Goal: Task Accomplishment & Management: Use online tool/utility

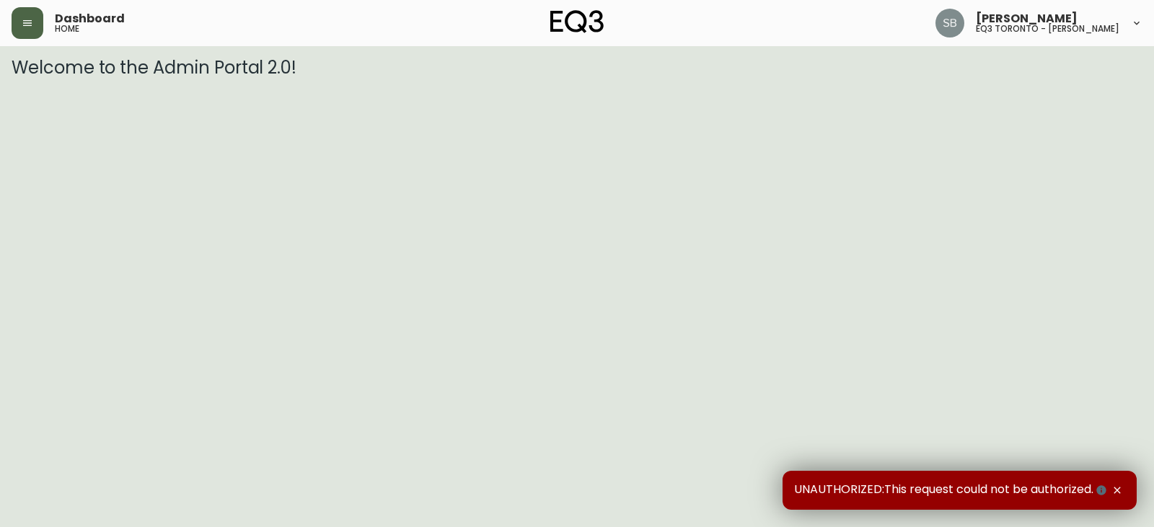
click at [25, 28] on icon "button" at bounding box center [28, 23] width 12 height 12
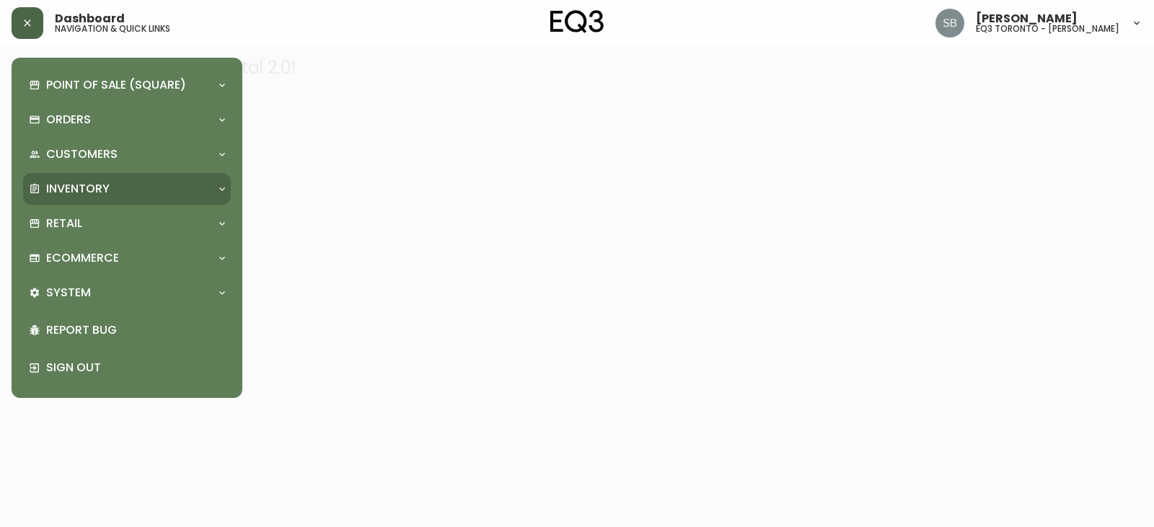
drag, startPoint x: 92, startPoint y: 188, endPoint x: 97, endPoint y: 193, distance: 7.7
click at [92, 188] on p "Inventory" at bounding box center [77, 189] width 63 height 16
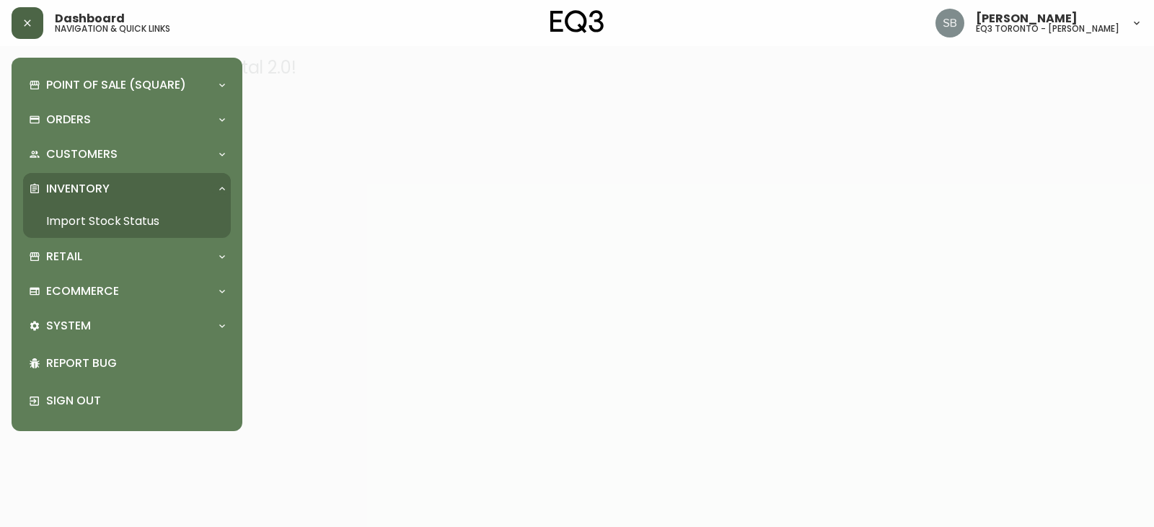
click at [153, 223] on link "Import Stock Status" at bounding box center [127, 221] width 208 height 33
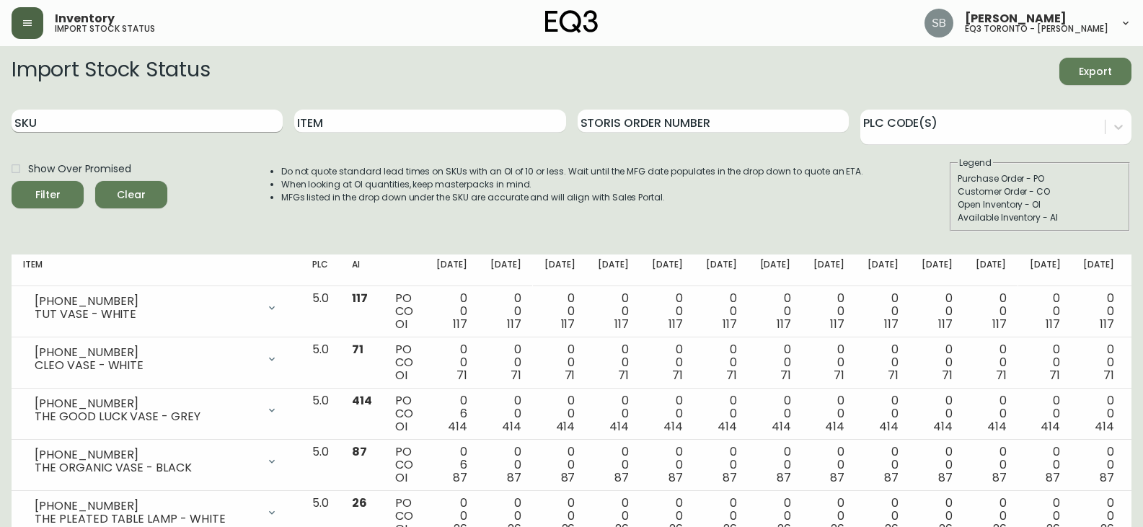
click at [167, 119] on input "SKU" at bounding box center [147, 121] width 271 height 23
paste input "3020-760-16"
type input "3020-760-16"
click at [12, 181] on button "Filter" at bounding box center [48, 194] width 72 height 27
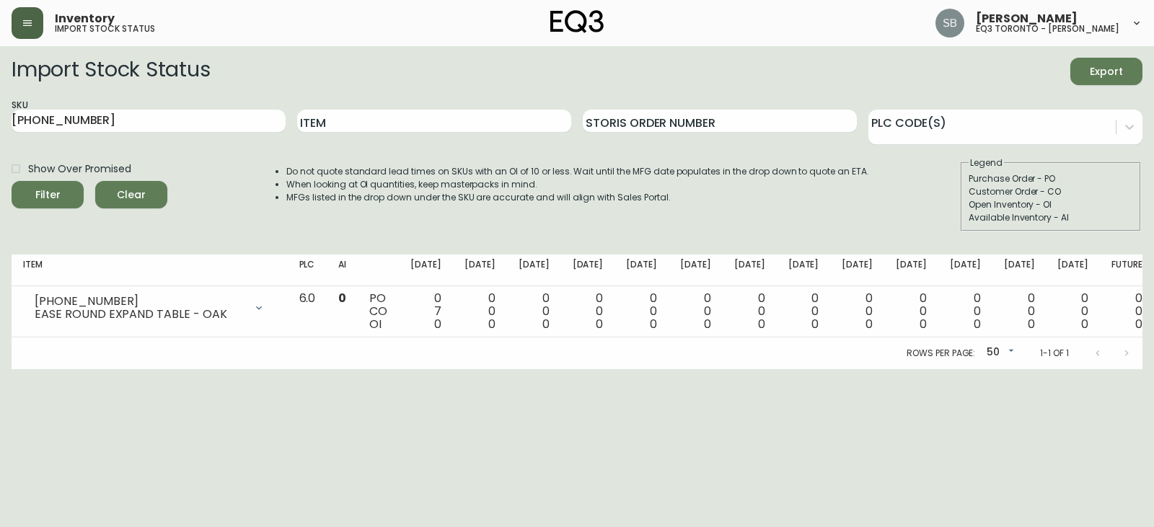
click at [1128, 349] on div at bounding box center [1113, 353] width 58 height 29
click at [1135, 349] on div at bounding box center [1113, 353] width 58 height 29
drag, startPoint x: 146, startPoint y: 118, endPoint x: 0, endPoint y: 126, distance: 145.9
click at [0, 128] on main "Import Stock Status Export SKU 3020-760-16 Item Storis Order Number PLC Code(s)…" at bounding box center [577, 207] width 1154 height 323
paste input "3020-761-16"
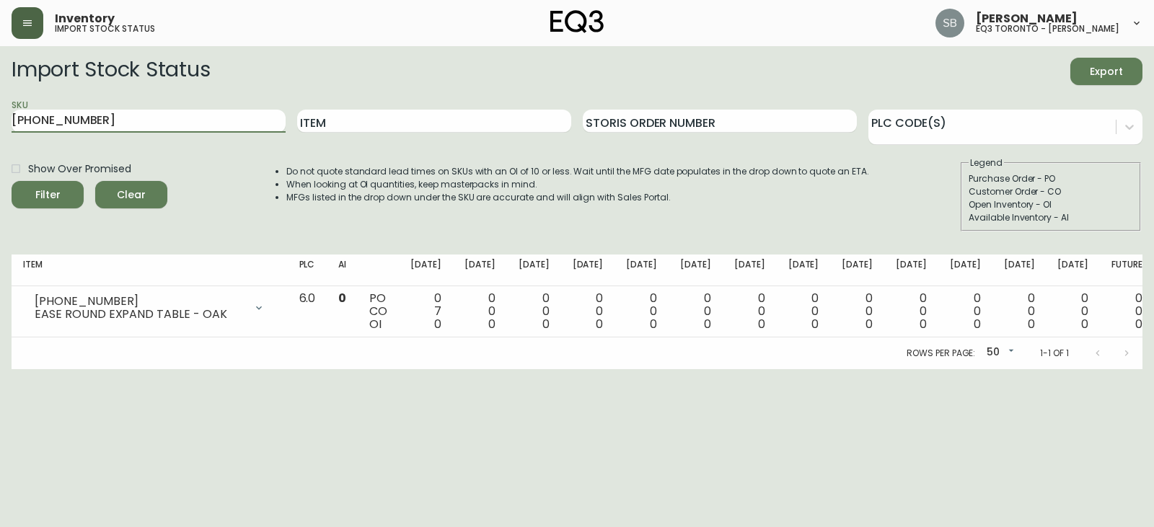
type input "3020-761-16"
click at [12, 181] on button "Filter" at bounding box center [48, 194] width 72 height 27
paste input "3020-760-16"
type input "3020-760-16"
click at [12, 181] on button "Filter" at bounding box center [48, 194] width 72 height 27
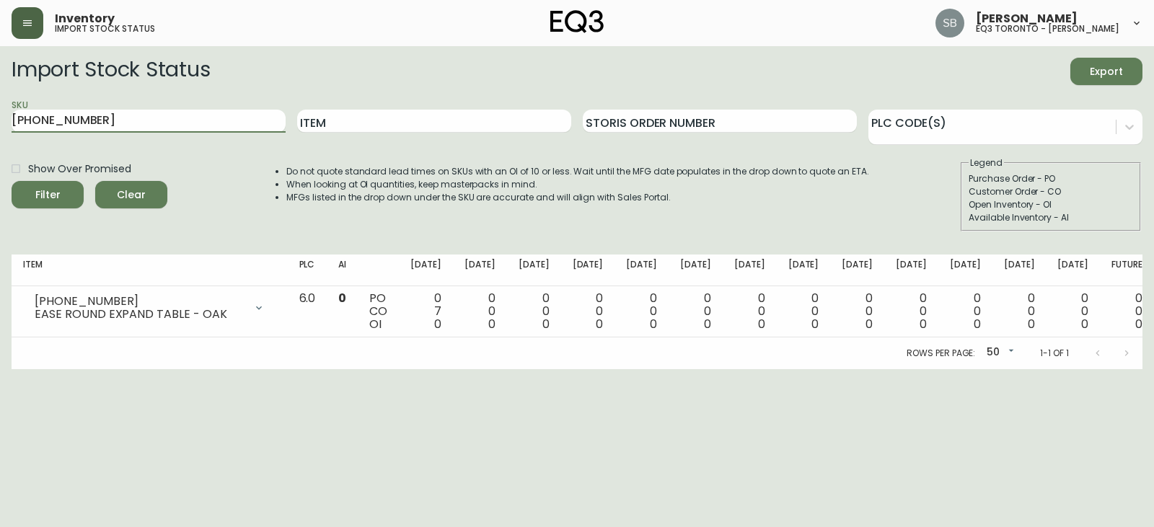
click at [0, 116] on main "Import Stock Status Export SKU 3020-760-16 Item Storis Order Number PLC Code(s)…" at bounding box center [577, 207] width 1154 height 323
paste input "3020-760-13"
type input "3020-760-13"
click at [12, 181] on button "Filter" at bounding box center [48, 194] width 72 height 27
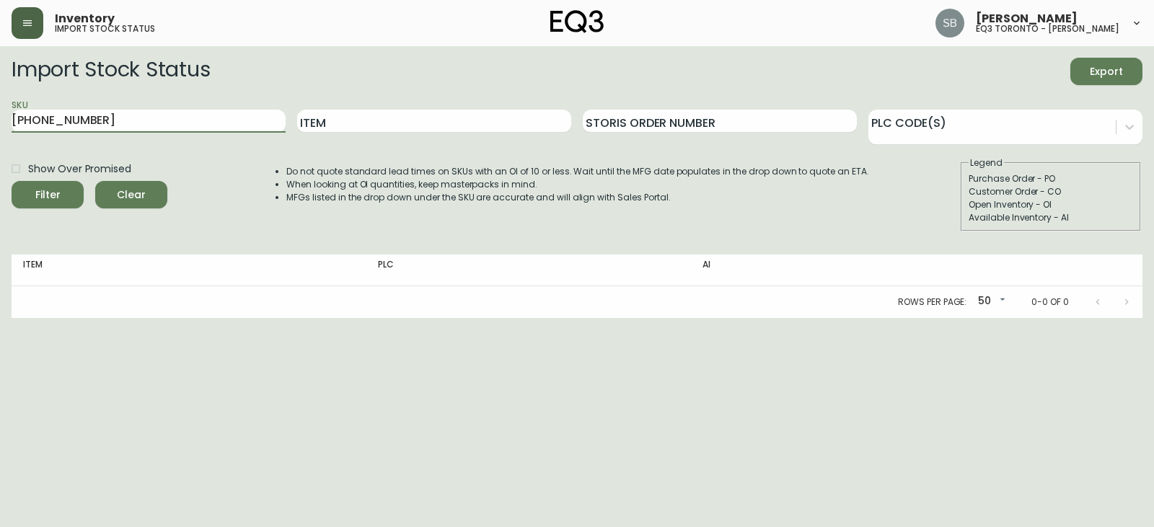
drag, startPoint x: 110, startPoint y: 113, endPoint x: 0, endPoint y: 109, distance: 110.4
click at [0, 109] on main "Import Stock Status Export SKU 3020-760-13 Item Storis Order Number PLC Code(s)…" at bounding box center [577, 182] width 1154 height 272
paste input "3020-760-13"
type input "3020-760-13"
click at [12, 181] on button "Filter" at bounding box center [48, 194] width 72 height 27
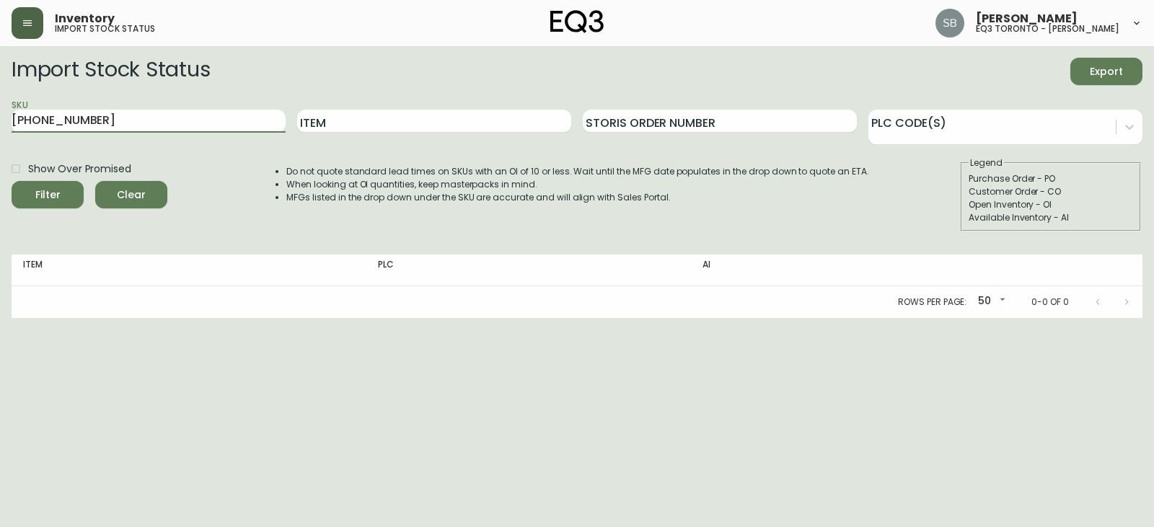
drag, startPoint x: 122, startPoint y: 114, endPoint x: 0, endPoint y: 106, distance: 122.2
click at [0, 106] on main "Import Stock Status Export SKU 3020-760-13 Item Storis Order Number PLC Code(s)…" at bounding box center [577, 182] width 1154 height 272
paste input "3020-760-16"
type input "3020-760-16"
click at [12, 181] on button "Filter" at bounding box center [48, 194] width 72 height 27
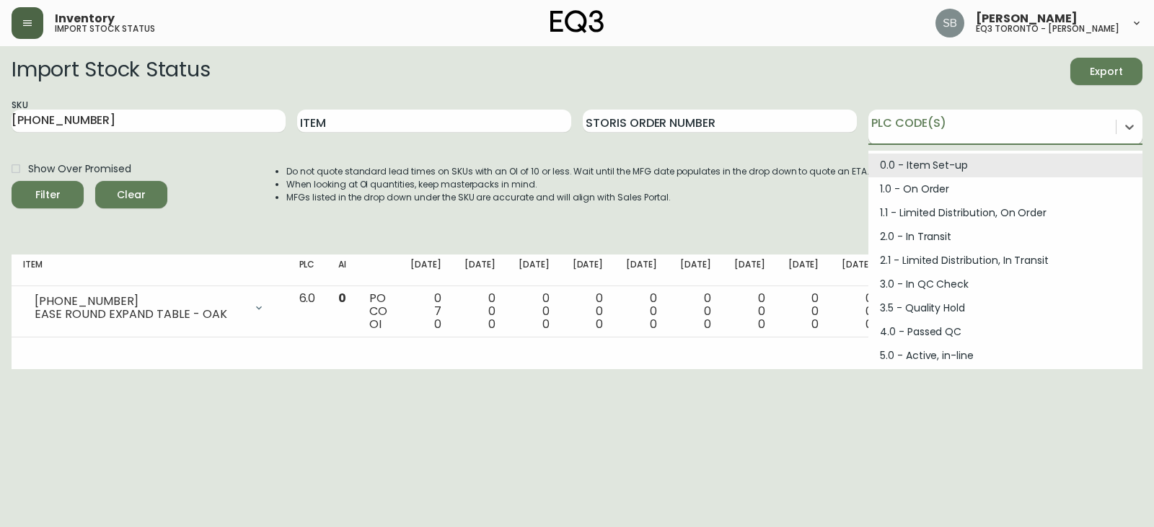
click at [1041, 131] on div at bounding box center [992, 125] width 247 height 22
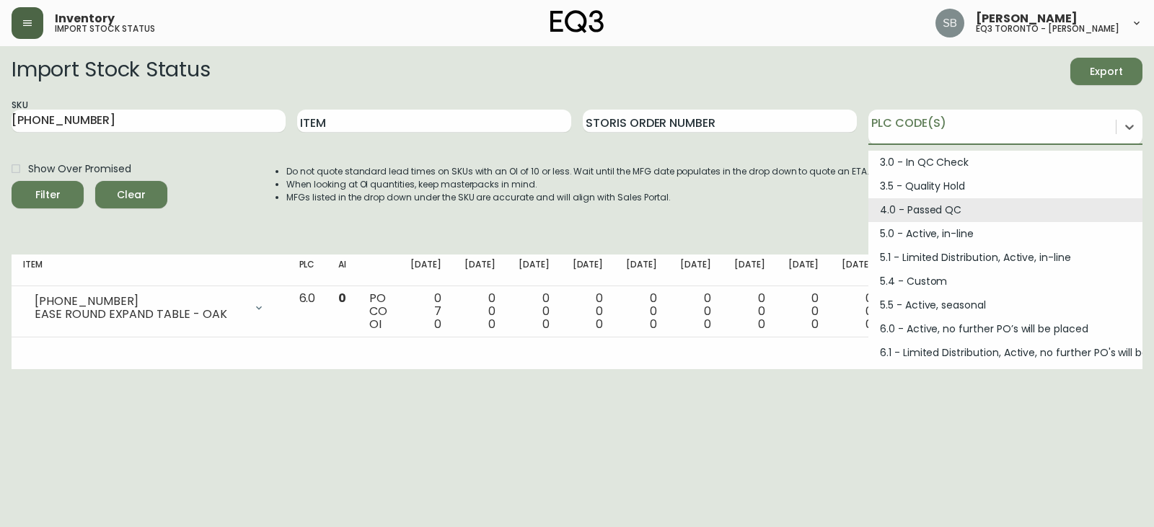
scroll to position [144, 0]
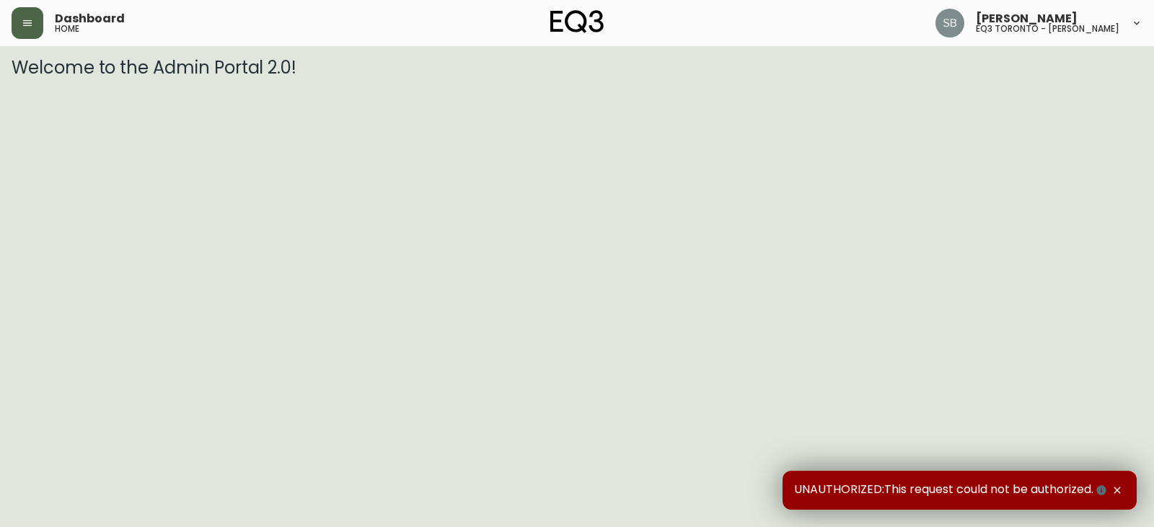
click at [16, 17] on button "button" at bounding box center [28, 23] width 32 height 32
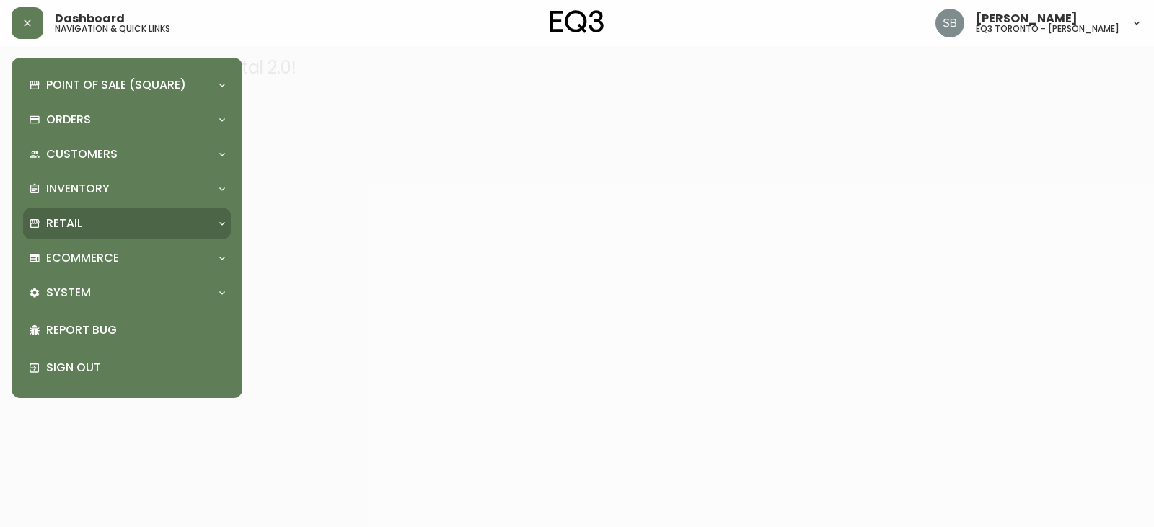
click at [76, 214] on div "Retail" at bounding box center [127, 224] width 208 height 32
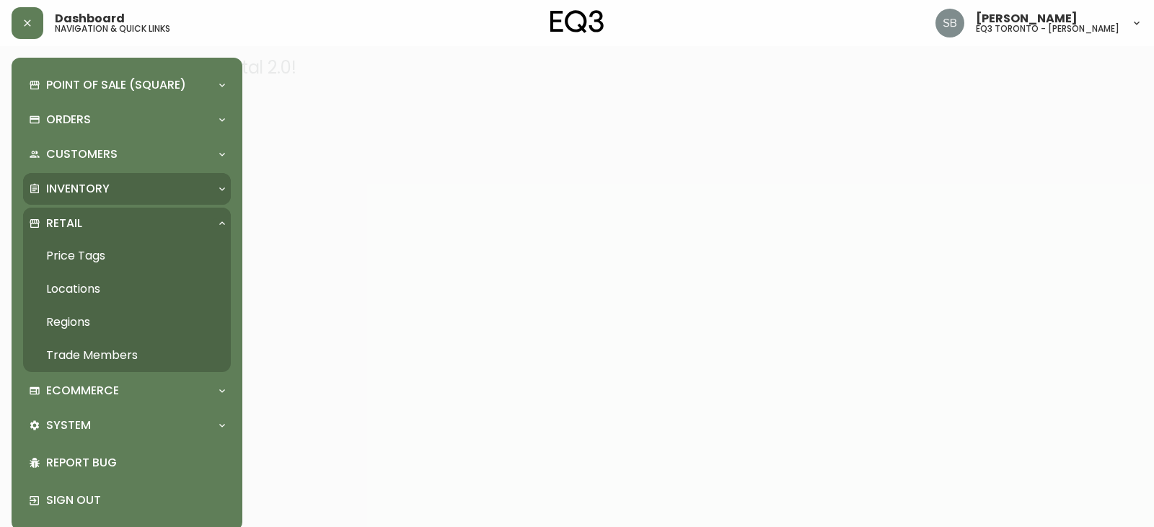
drag, startPoint x: 84, startPoint y: 181, endPoint x: 82, endPoint y: 191, distance: 10.3
click at [84, 181] on p "Inventory" at bounding box center [77, 189] width 63 height 16
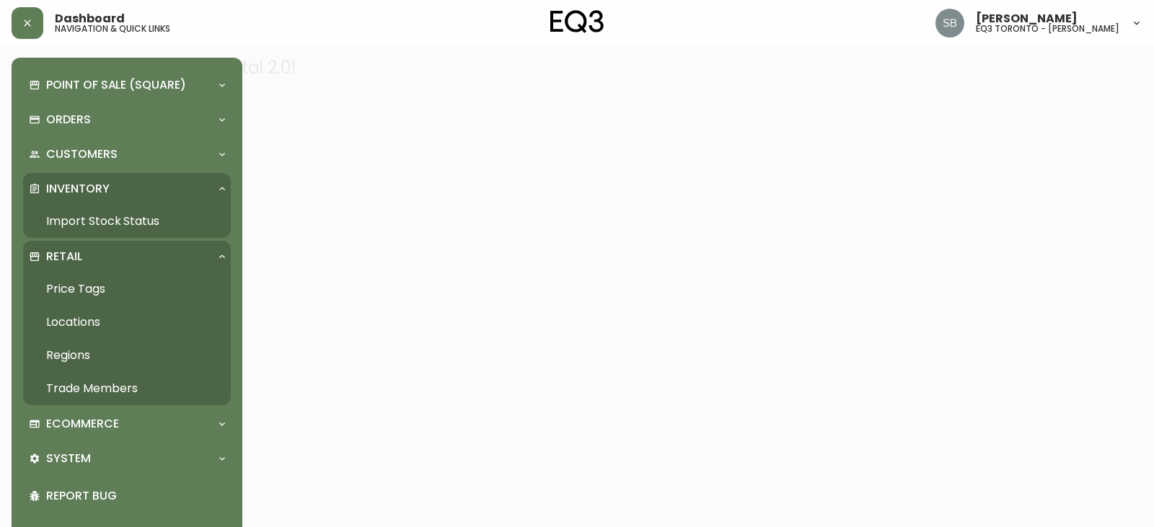
click at [82, 214] on link "Import Stock Status" at bounding box center [127, 221] width 208 height 33
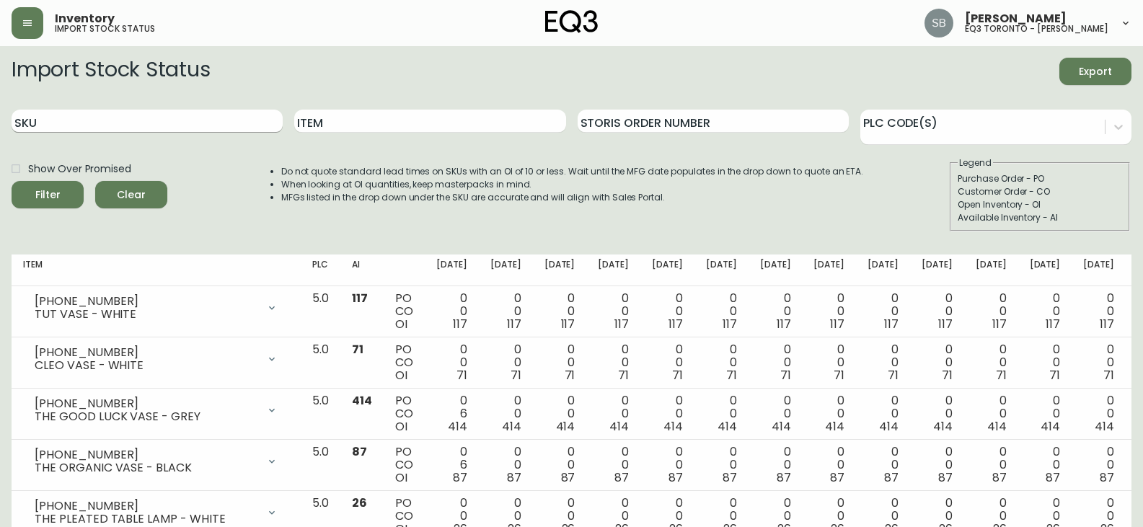
click at [168, 127] on input "SKU" at bounding box center [147, 121] width 271 height 23
paste input "[PHONE_NUMBER]"
type input "[PHONE_NUMBER]"
click at [12, 181] on button "Filter" at bounding box center [48, 194] width 72 height 27
